Goal: Task Accomplishment & Management: Manage account settings

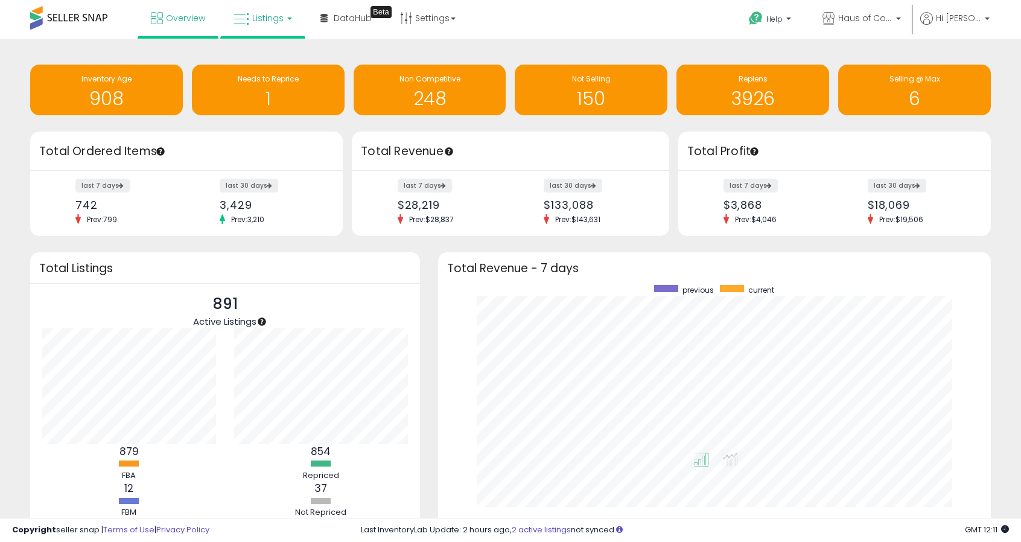
click at [245, 16] on icon at bounding box center [241, 19] width 16 height 16
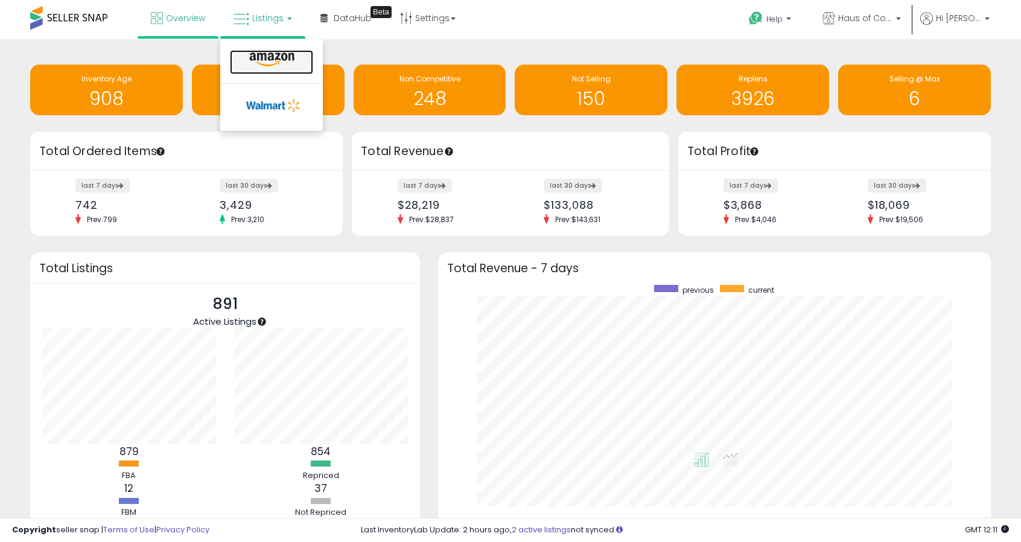
click at [258, 57] on icon at bounding box center [272, 60] width 52 height 16
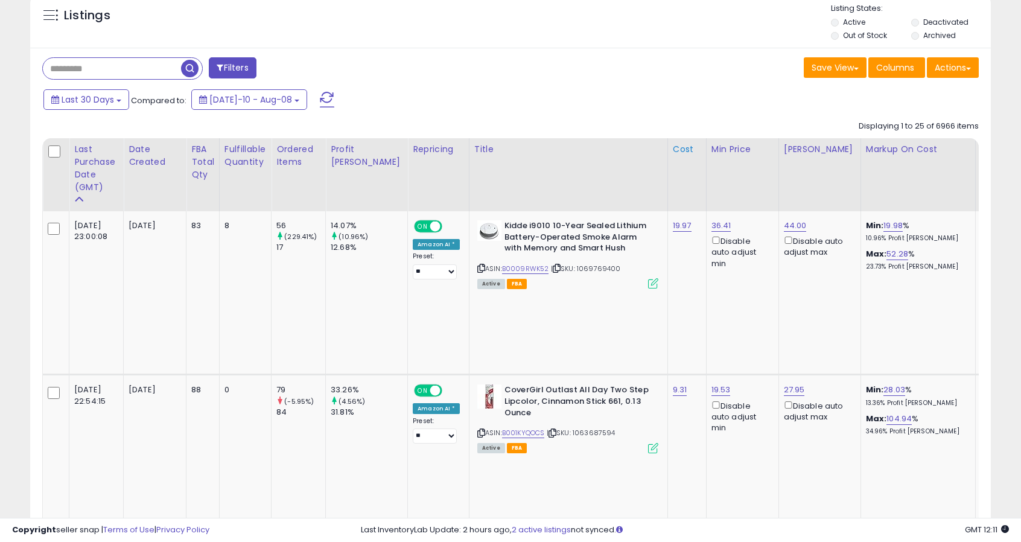
scroll to position [241, 0]
